Goal: Task Accomplishment & Management: Use online tool/utility

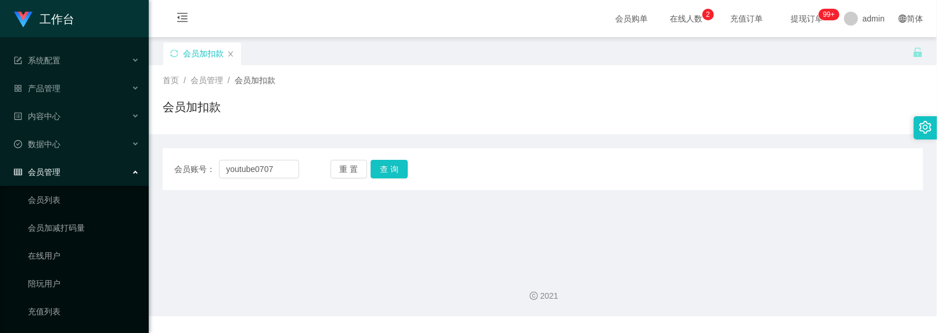
click at [349, 93] on div "首页 / 会员管理 / 会员加扣款 / 会员加扣款" at bounding box center [543, 99] width 761 height 51
click at [399, 170] on button "查 询" at bounding box center [389, 169] width 37 height 19
click at [275, 169] on input "youtube0707" at bounding box center [259, 169] width 80 height 19
click at [400, 166] on button "查 询" at bounding box center [389, 169] width 37 height 19
click at [393, 168] on button "查 询" at bounding box center [389, 169] width 37 height 19
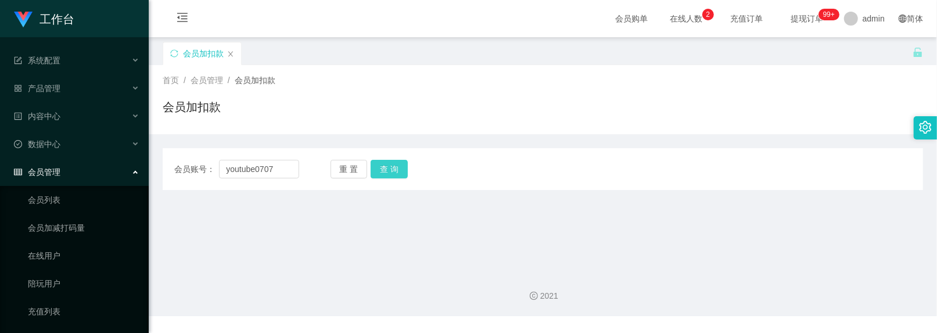
click at [393, 168] on button "查 询" at bounding box center [389, 169] width 37 height 19
click at [291, 228] on main "关闭左侧 关闭右侧 关闭其它 刷新页面 会员加扣款 首页 / 会员管理 / 会员加扣款 / 会员加扣款 会员账号： youtube0707 重 置 查 询 会…" at bounding box center [543, 149] width 789 height 225
